Goal: Navigation & Orientation: Find specific page/section

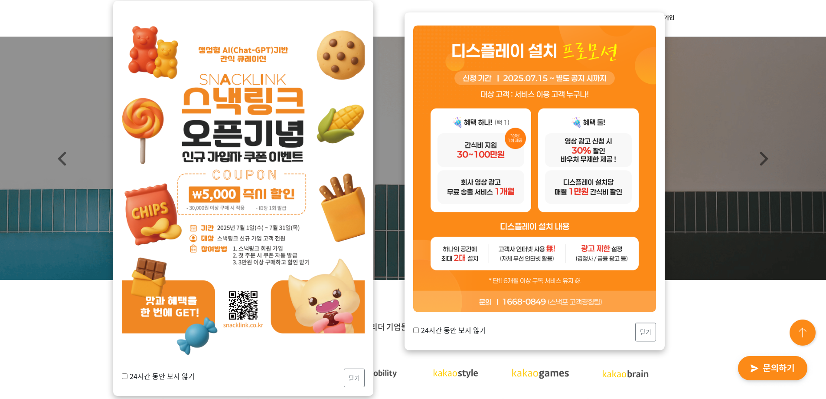
click at [413, 331] on div "24시간 동안 보지 않기 닫기" at bounding box center [535, 180] width 260 height 337
click at [421, 331] on label "24시간 동안 보지 않기" at bounding box center [449, 330] width 73 height 10
click at [419, 331] on input "24시간 동안 보지 않기" at bounding box center [416, 330] width 6 height 6
checkbox input "true"
click at [647, 332] on button "닫기" at bounding box center [645, 331] width 21 height 19
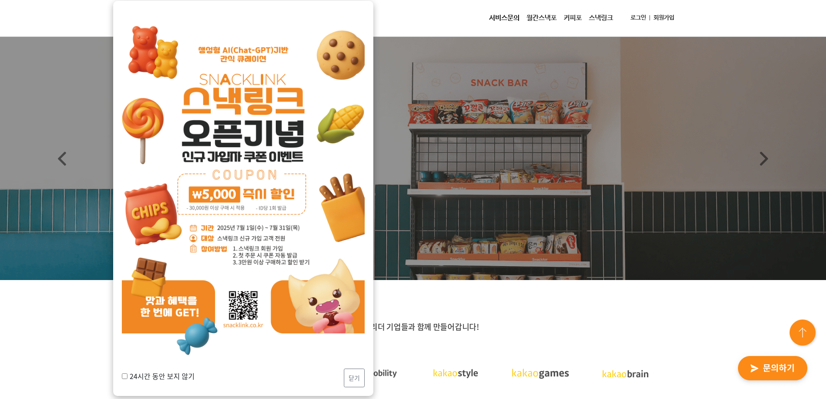
click at [164, 375] on label "24시간 동안 보지 않기" at bounding box center [158, 375] width 73 height 10
click at [128, 375] on input "24시간 동안 보지 않기" at bounding box center [125, 376] width 6 height 6
checkbox input "true"
click at [352, 376] on button "닫기" at bounding box center [354, 377] width 21 height 19
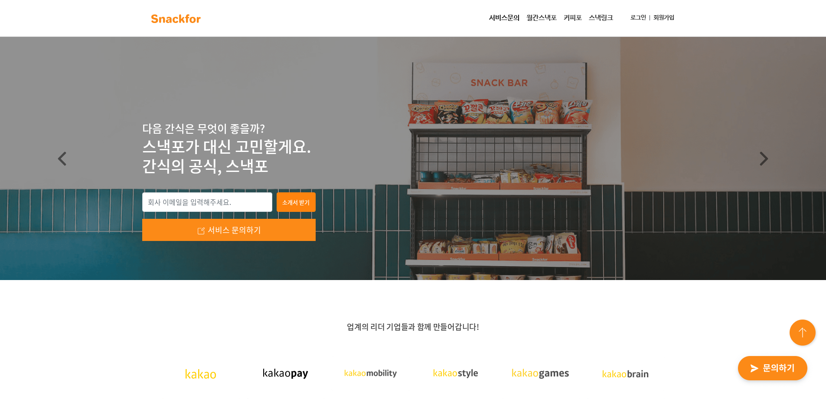
click at [532, 15] on link "월간스낵포" at bounding box center [541, 18] width 37 height 17
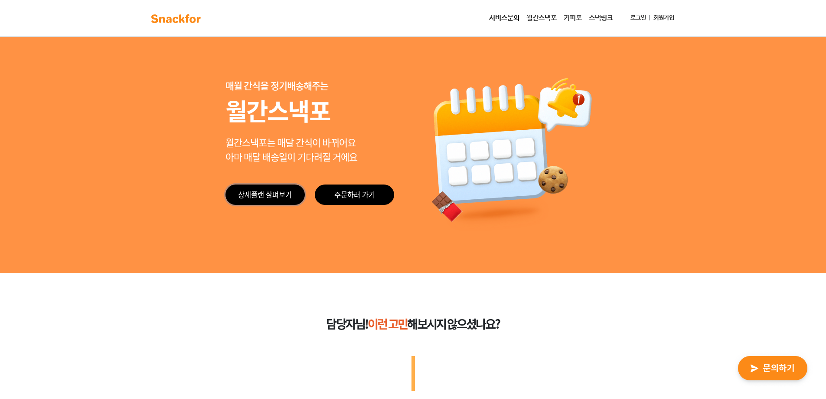
click at [273, 193] on link "상세플랜 살펴보기" at bounding box center [265, 194] width 79 height 20
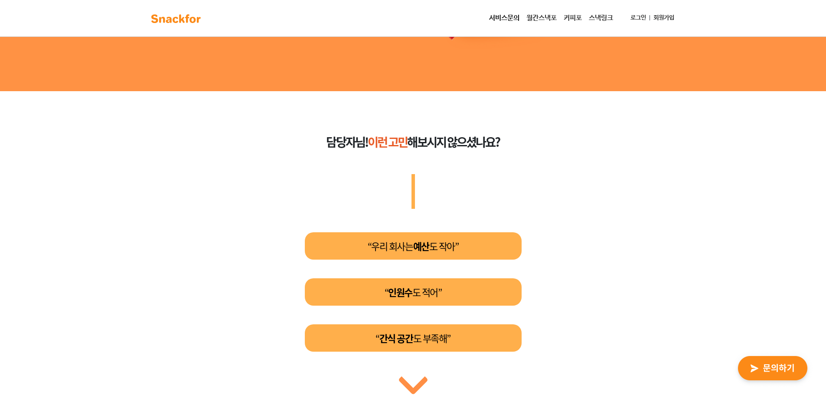
scroll to position [182, 0]
click at [509, 16] on link "서비스문의" at bounding box center [504, 18] width 37 height 17
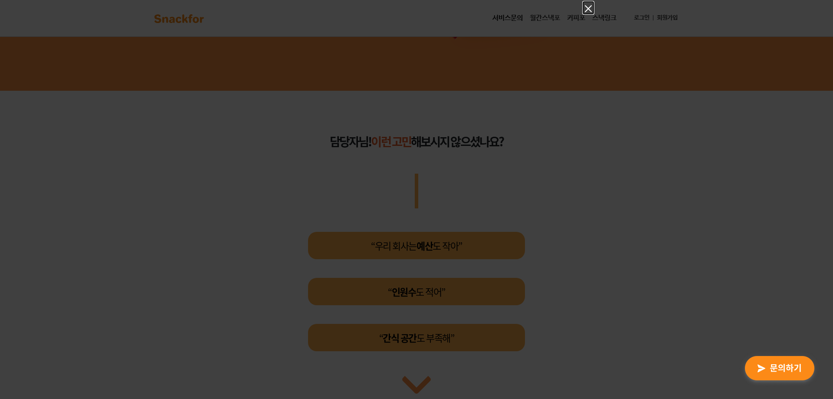
click at [588, 10] on icon "Close" at bounding box center [588, 8] width 7 height 7
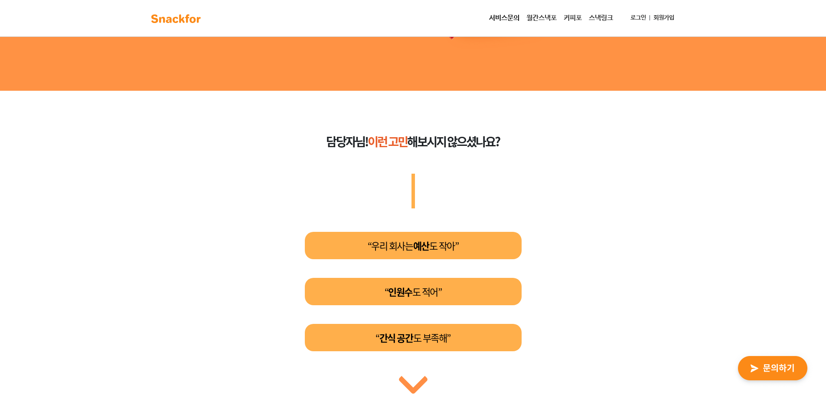
click at [605, 17] on link "스낵링크" at bounding box center [601, 18] width 31 height 17
